Goal: Use online tool/utility: Utilize a website feature to perform a specific function

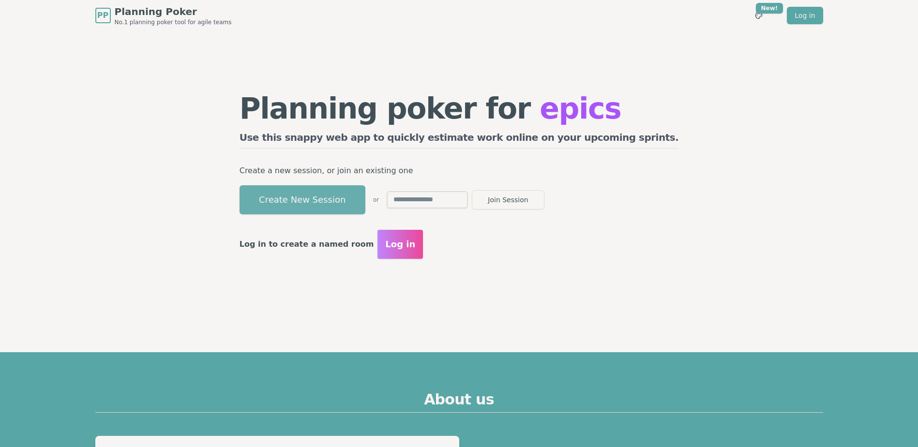
click at [365, 205] on button "Create New Session" at bounding box center [302, 199] width 126 height 29
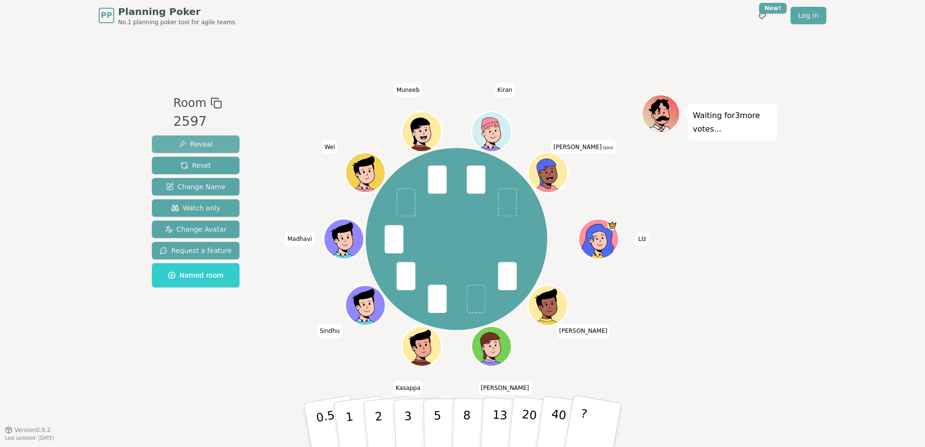
click at [193, 143] on span "Reveal" at bounding box center [195, 144] width 34 height 10
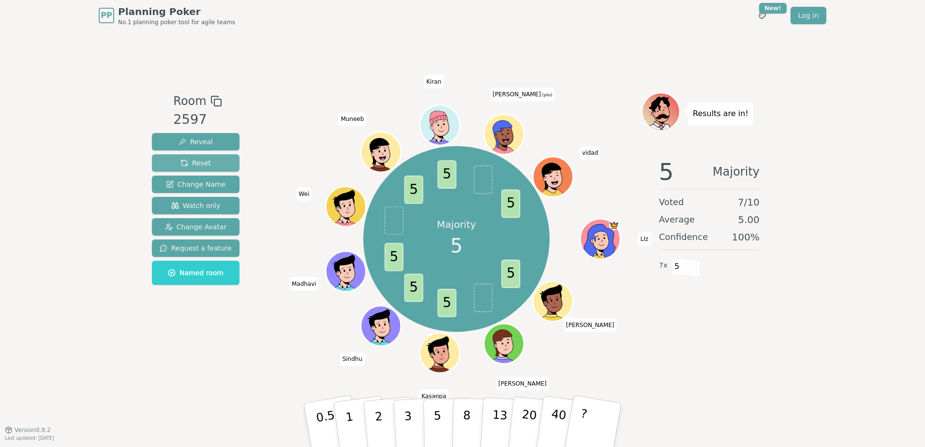
click at [199, 162] on span "Reset" at bounding box center [195, 163] width 30 height 10
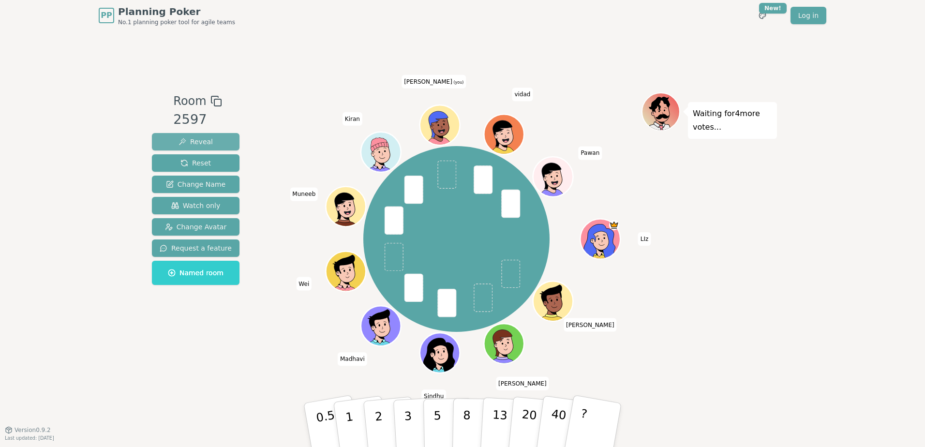
click at [205, 142] on span "Reveal" at bounding box center [195, 142] width 34 height 10
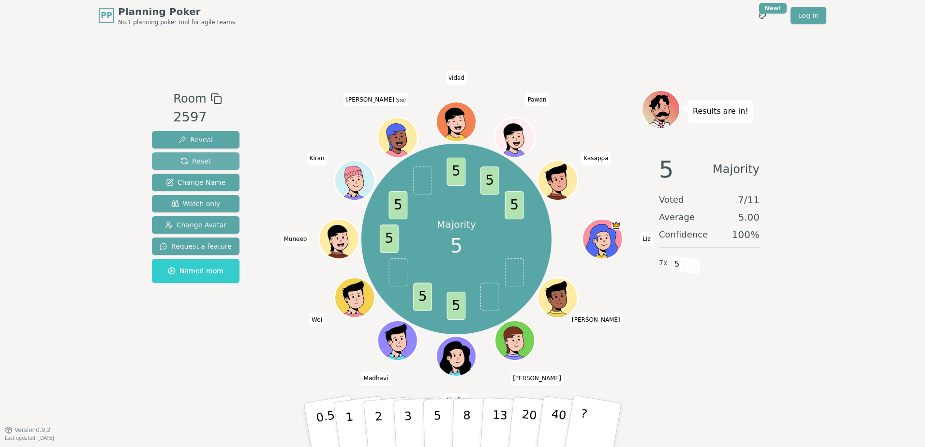
click at [212, 161] on button "Reset" at bounding box center [196, 160] width 88 height 17
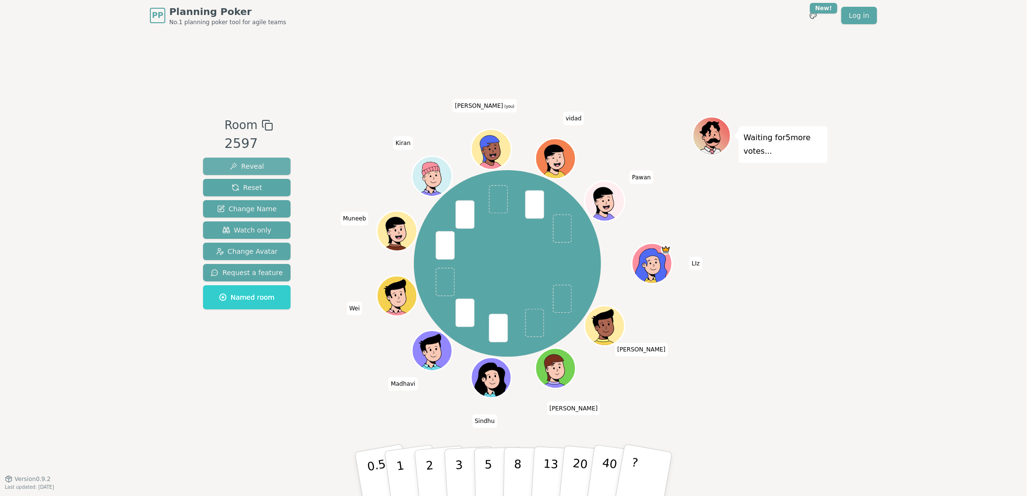
click at [261, 166] on button "Reveal" at bounding box center [247, 166] width 88 height 17
